Goal: Information Seeking & Learning: Check status

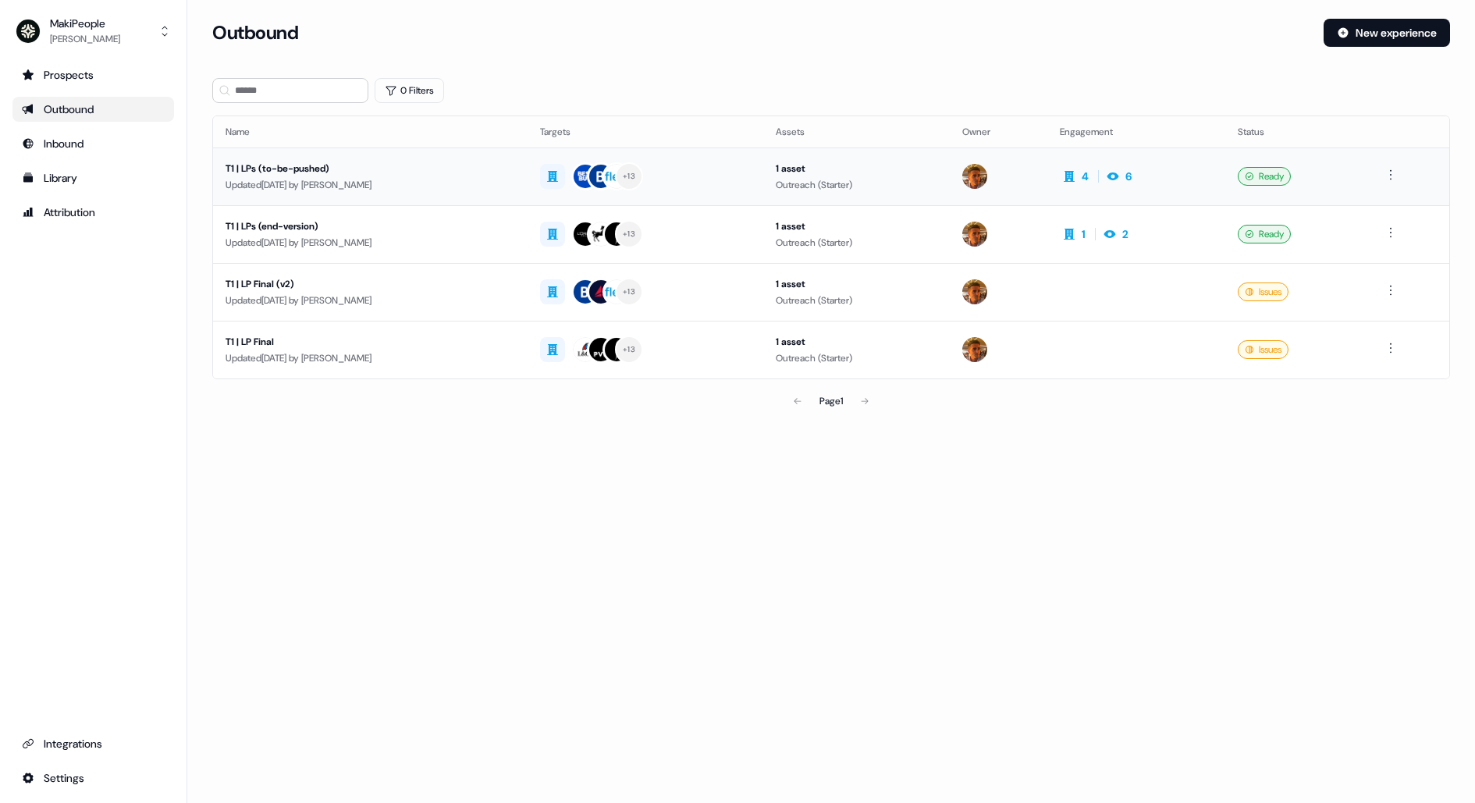
click at [442, 158] on td "T1 | LPs (to-be-pushed) Updated [DATE] by [PERSON_NAME]" at bounding box center [370, 177] width 315 height 58
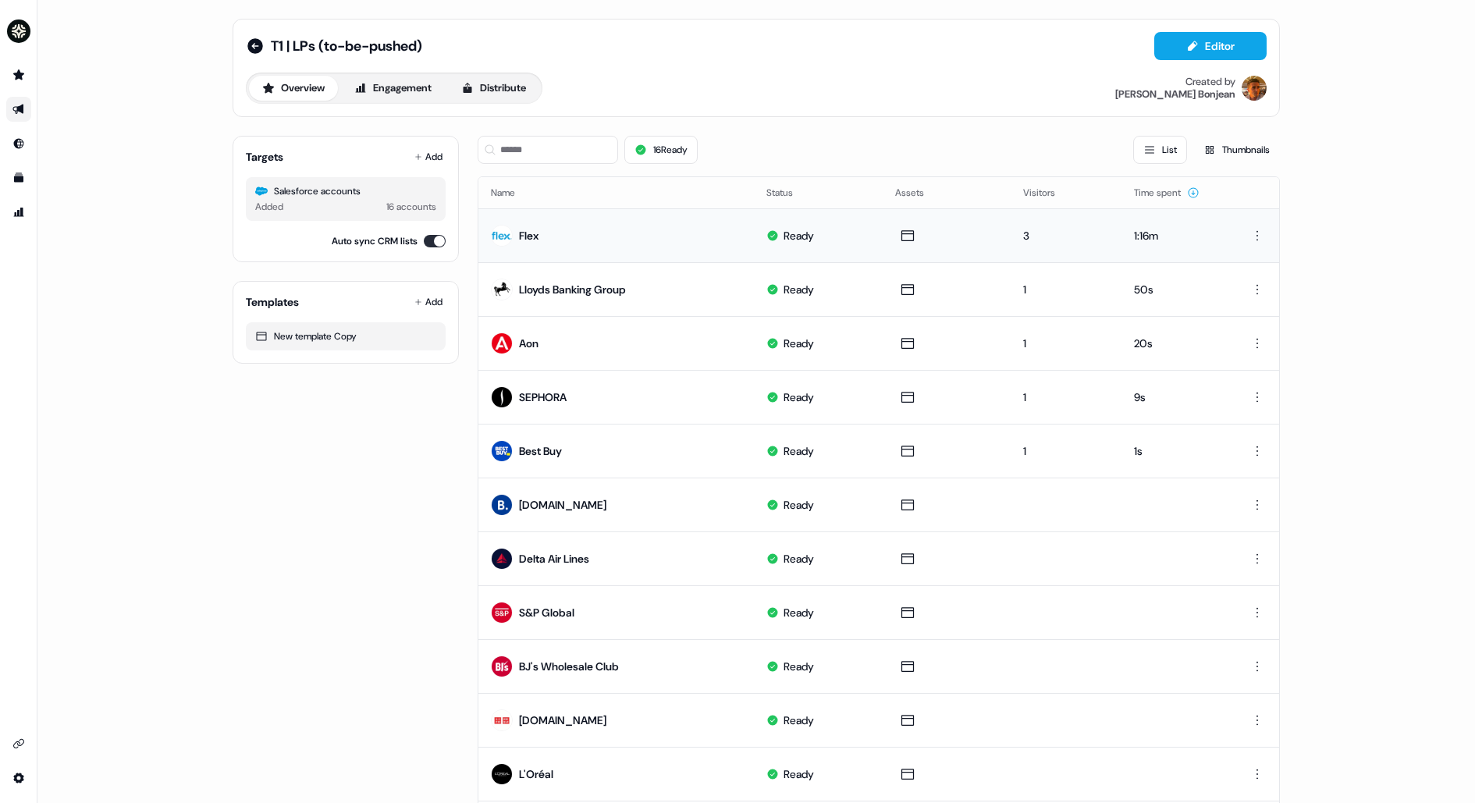
click at [649, 233] on td "Flex" at bounding box center [616, 235] width 276 height 54
click at [519, 233] on div "Flex" at bounding box center [529, 236] width 20 height 16
click at [412, 78] on button "Engagement" at bounding box center [393, 88] width 104 height 25
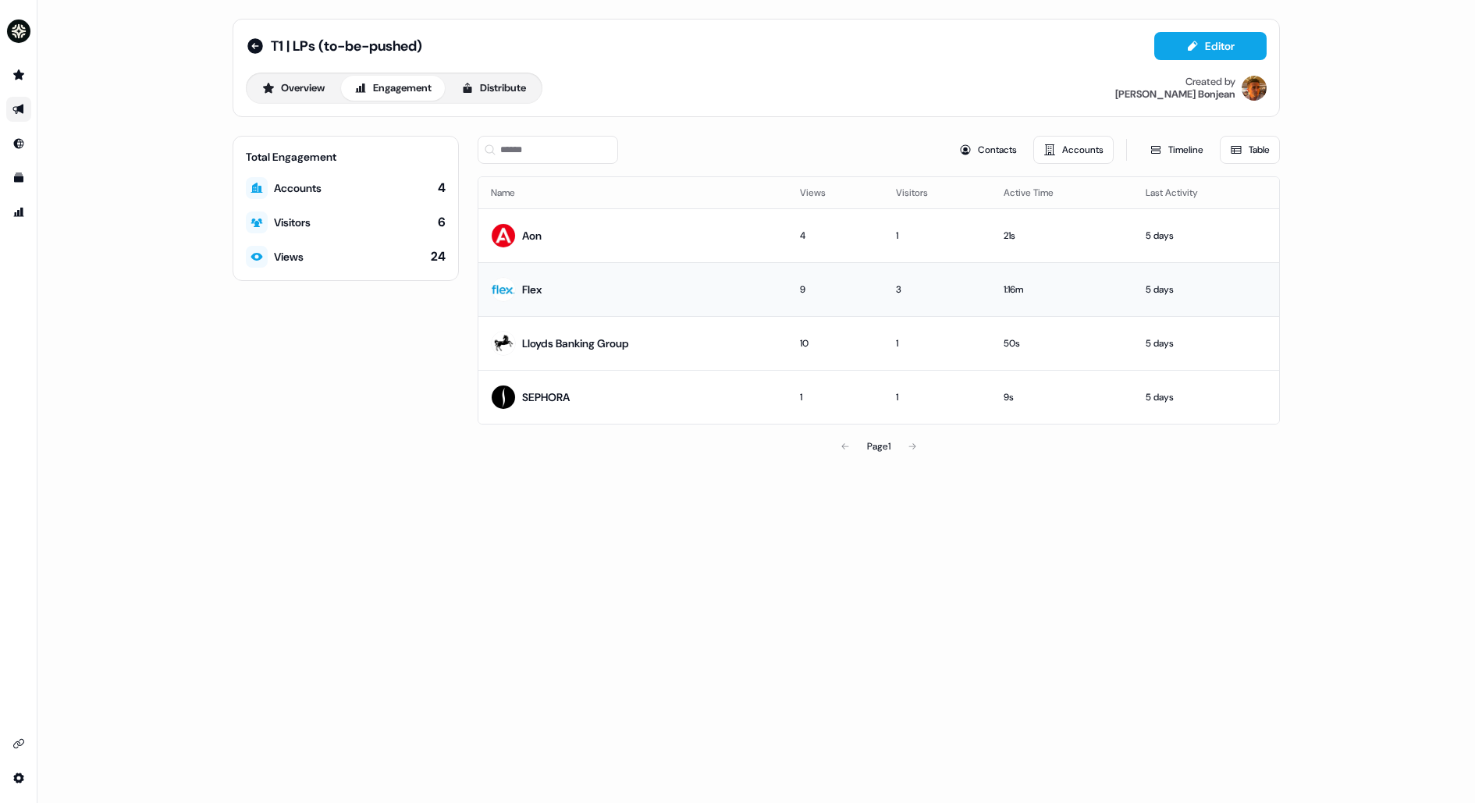
click at [603, 283] on td "Flex" at bounding box center [632, 289] width 309 height 54
click at [518, 290] on div "Flex" at bounding box center [516, 290] width 51 height 28
click at [529, 287] on div "Flex" at bounding box center [532, 290] width 20 height 16
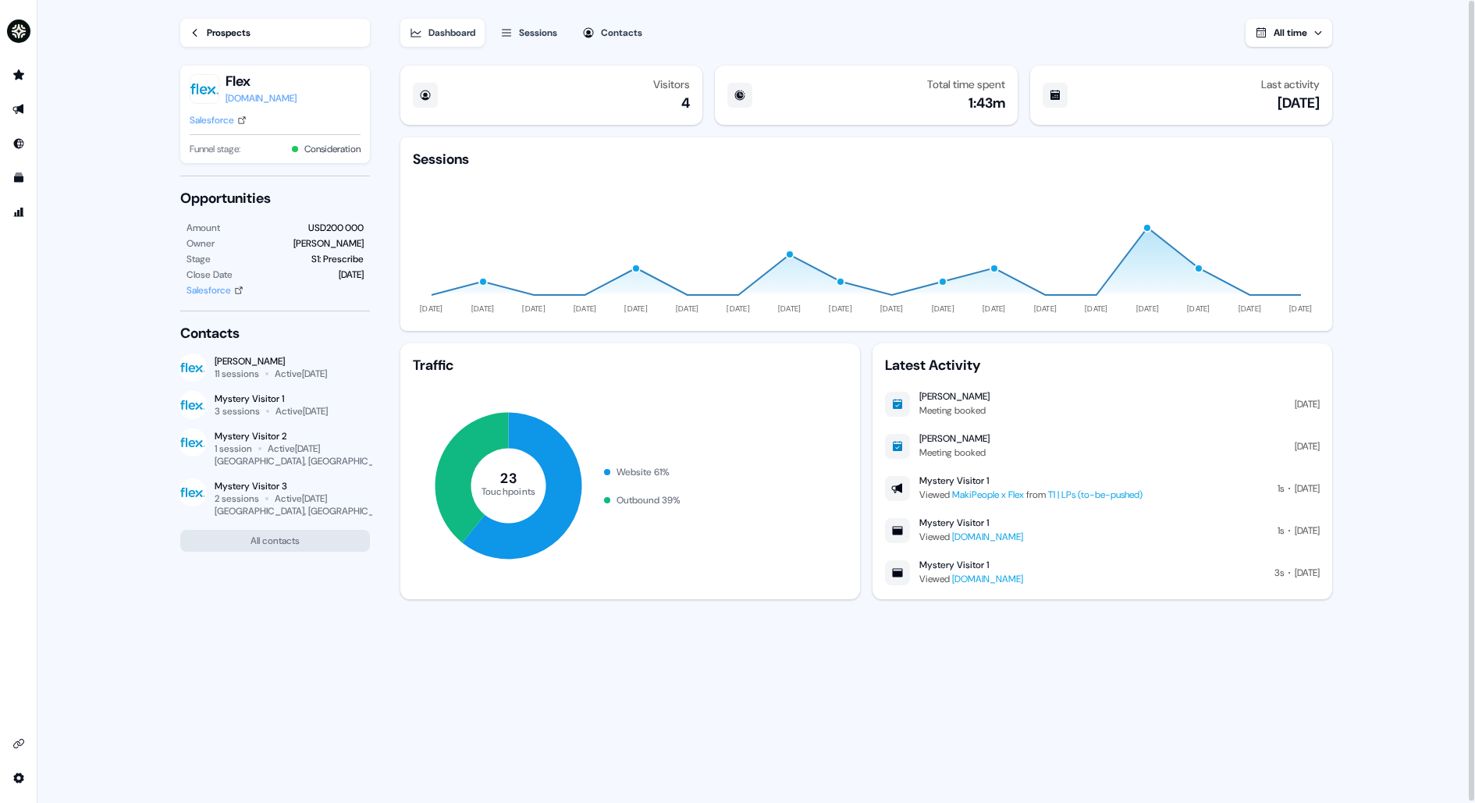
click at [541, 33] on div "Sessions" at bounding box center [538, 33] width 38 height 16
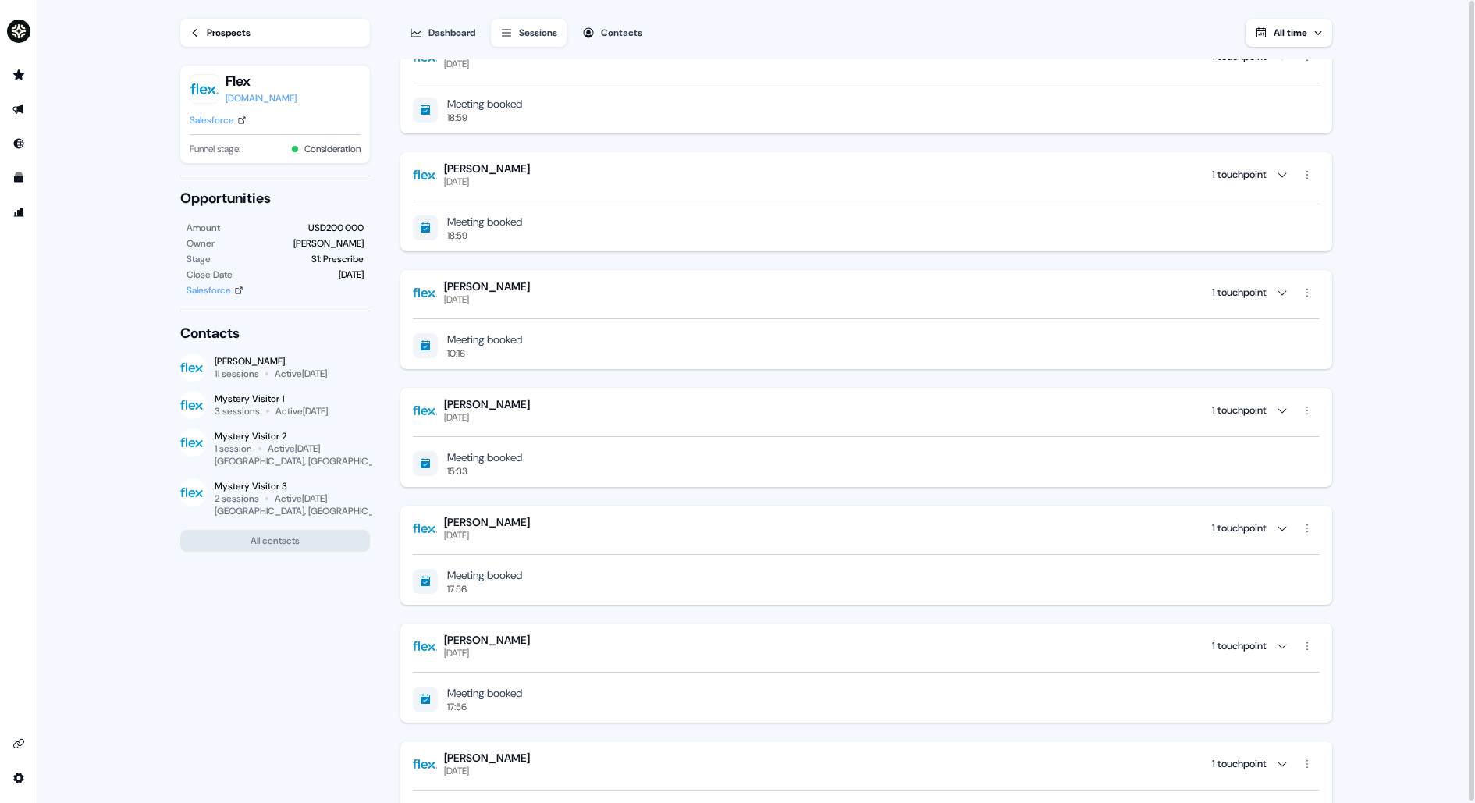
scroll to position [1017, 0]
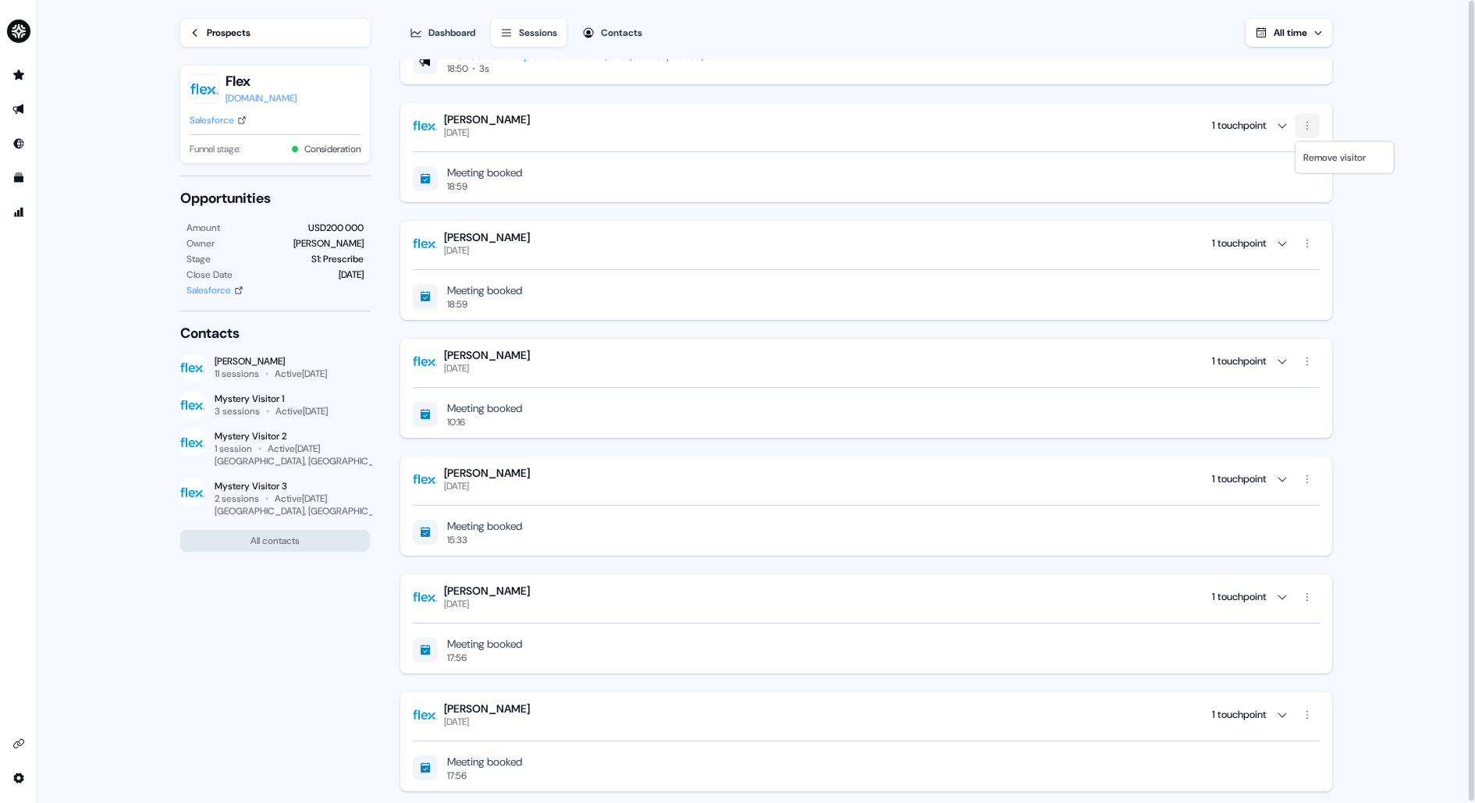
click at [1310, 127] on html "For the best experience switch devices to a bigger screen. Go to [DOMAIN_NAME] …" at bounding box center [737, 401] width 1475 height 803
click at [1310, 126] on html "For the best experience switch devices to a bigger screen. Go to [DOMAIN_NAME] …" at bounding box center [737, 401] width 1475 height 803
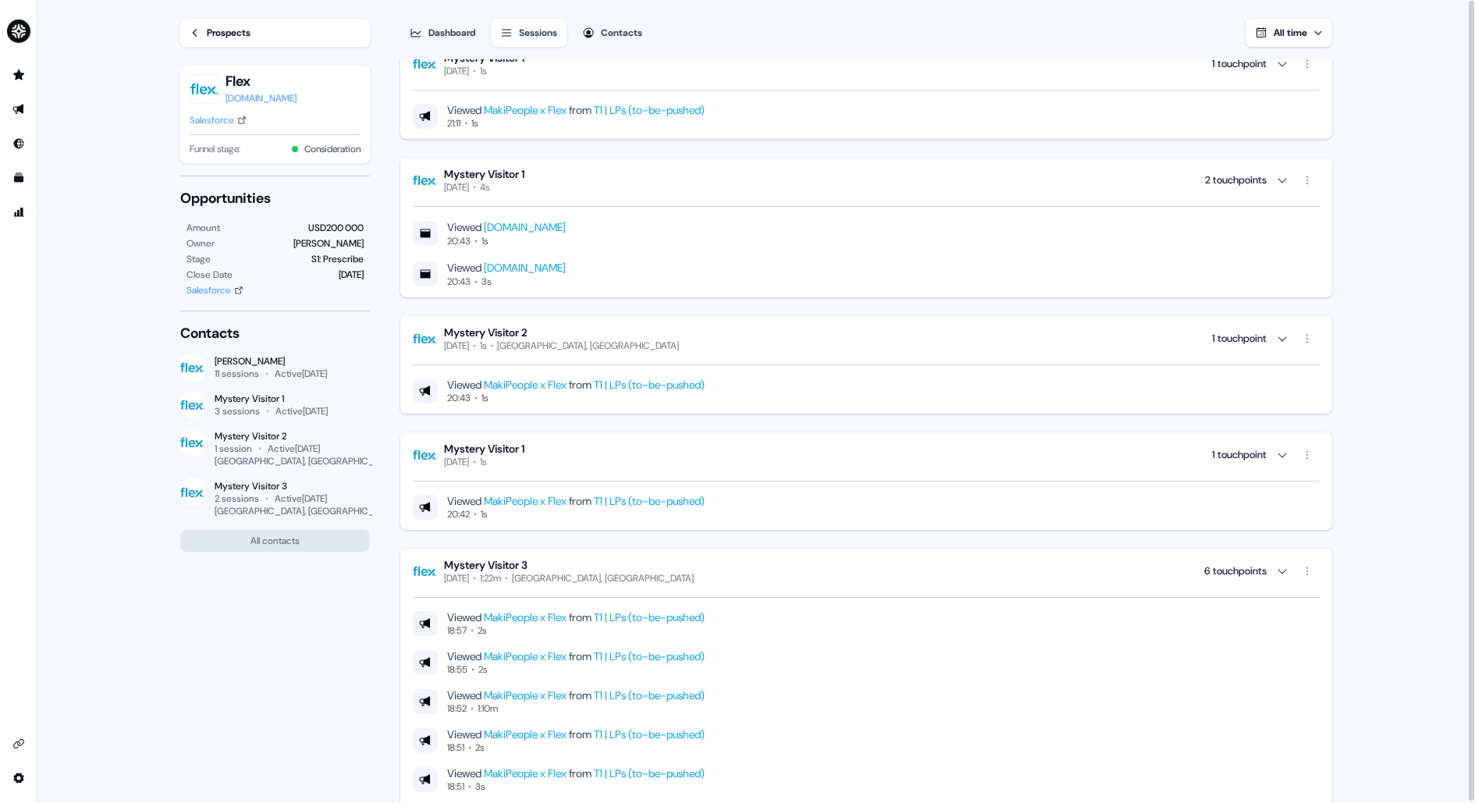
scroll to position [0, 0]
